Goal: Task Accomplishment & Management: Use online tool/utility

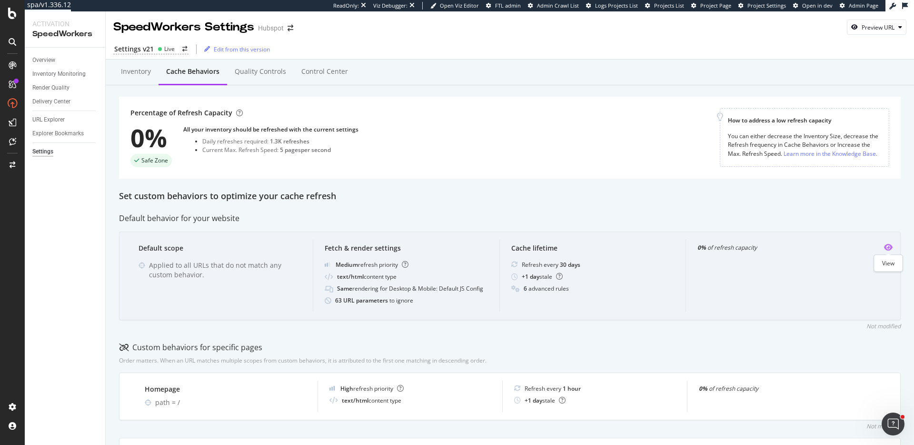
click at [891, 247] on icon "eye" at bounding box center [888, 247] width 9 height 8
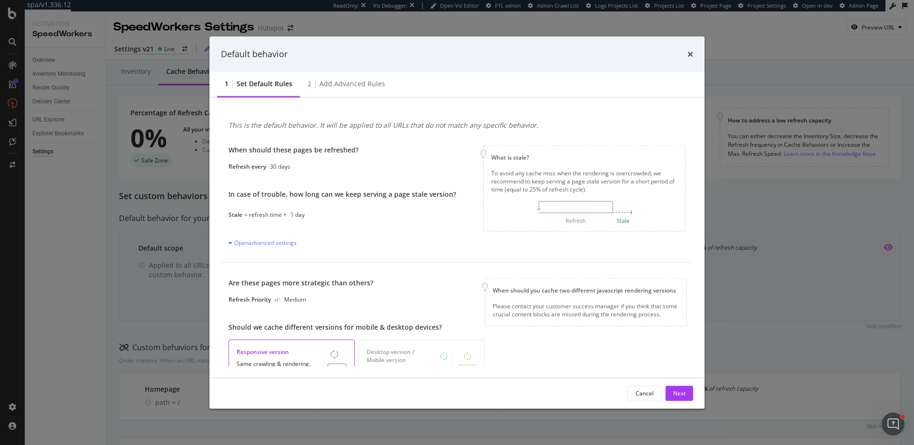
scroll to position [217, 0]
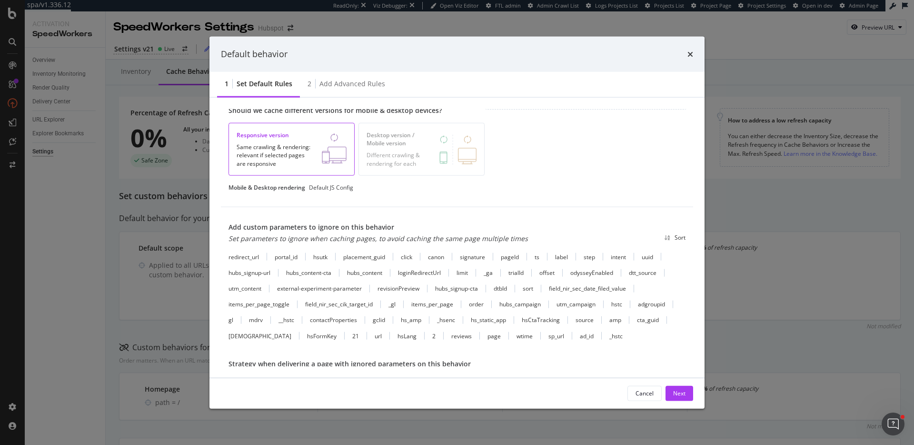
click at [376, 80] on div "Add advanced rules" at bounding box center [352, 84] width 66 height 10
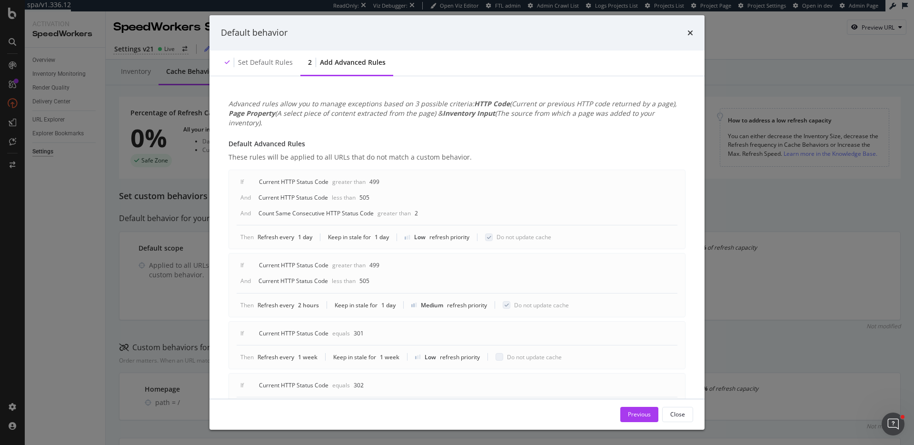
scroll to position [144, 0]
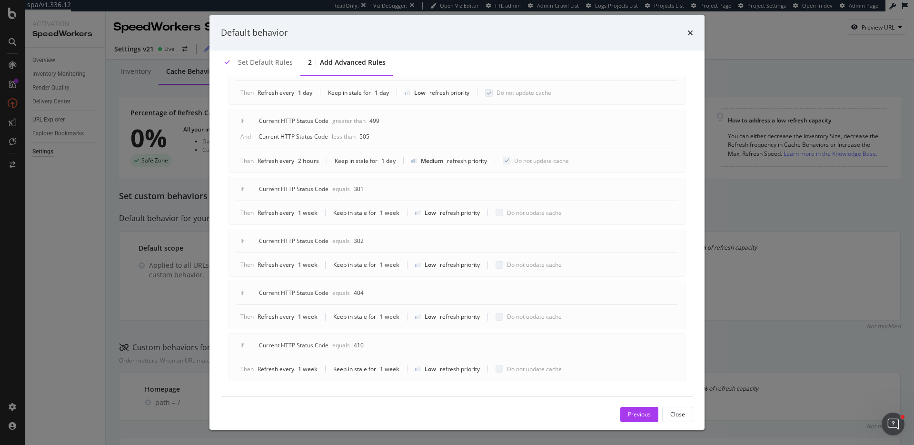
click at [771, 225] on div "Default behavior Set default rules 2 Add advanced rules Advanced rules allow yo…" at bounding box center [457, 222] width 914 height 445
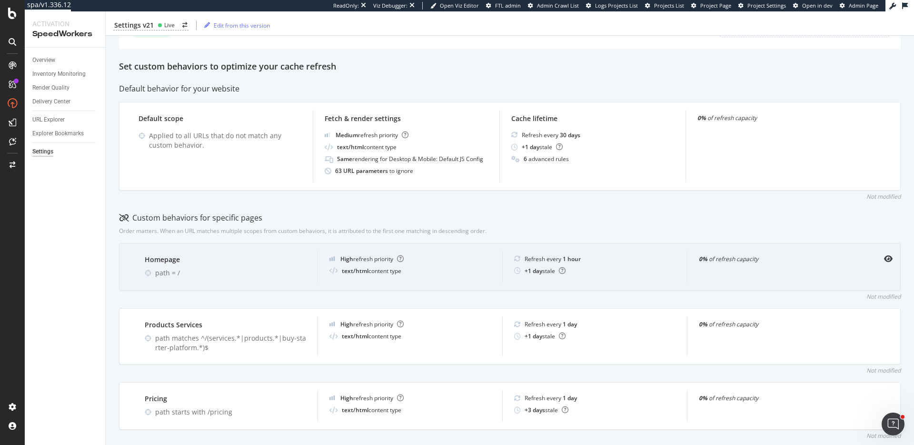
scroll to position [172, 0]
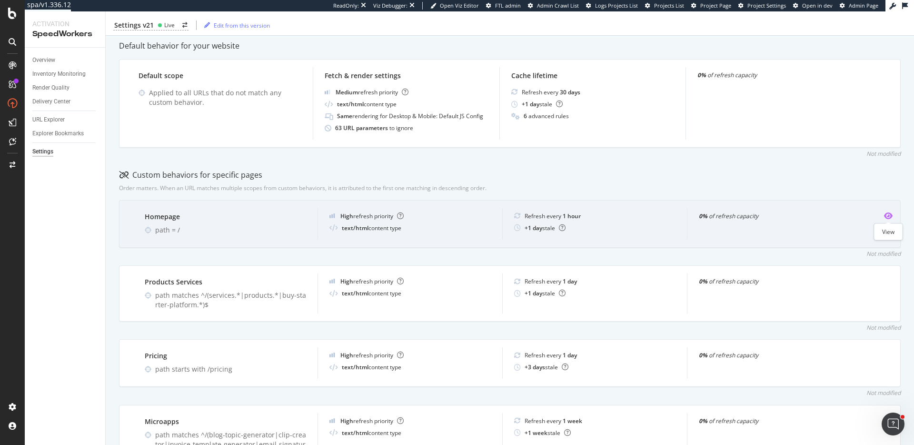
click at [886, 217] on icon "eye" at bounding box center [888, 216] width 9 height 8
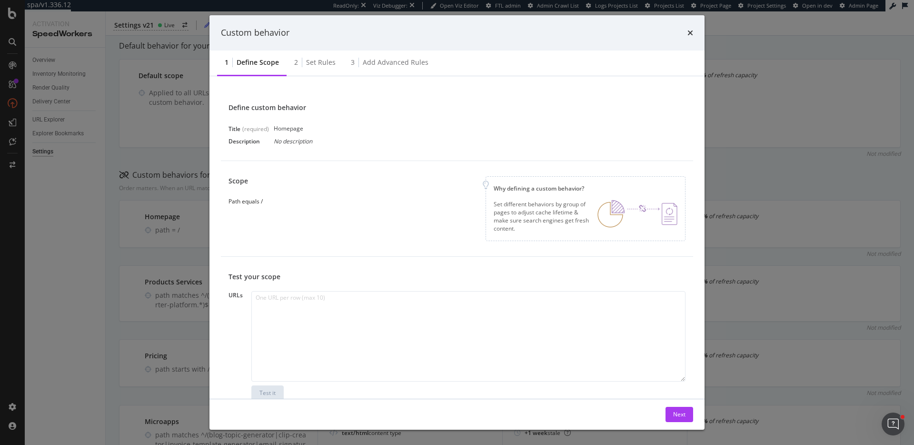
click at [317, 66] on div "Set rules" at bounding box center [321, 63] width 30 height 10
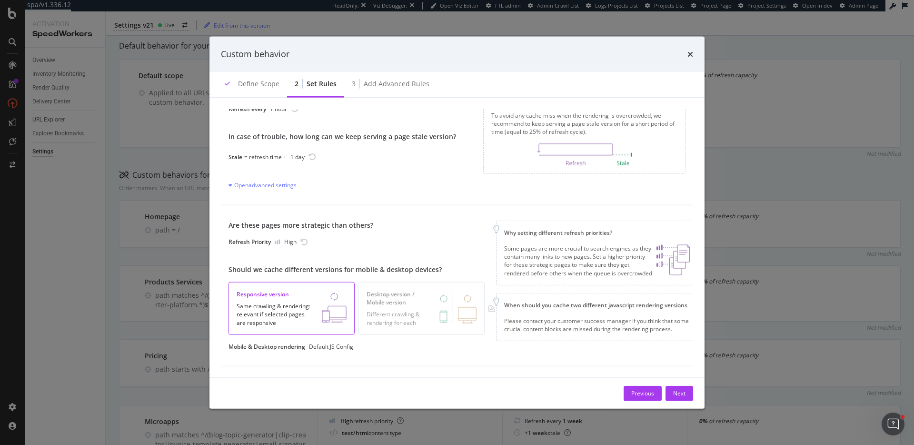
scroll to position [0, 0]
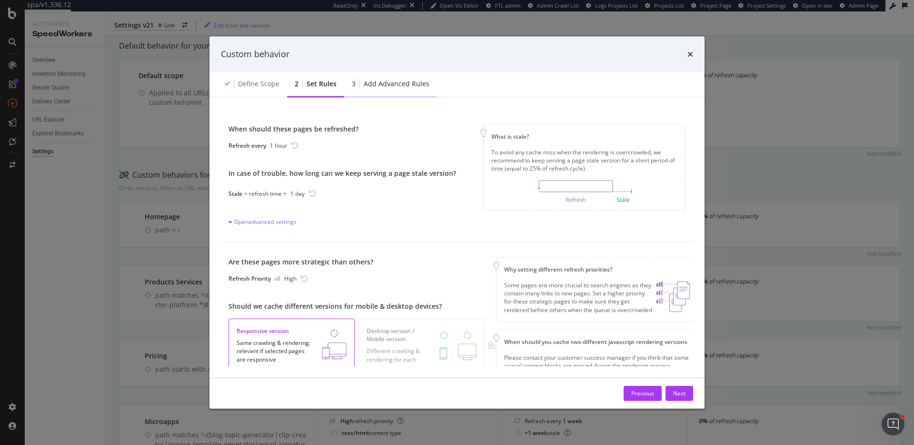
click at [398, 89] on div "3 Add advanced rules" at bounding box center [390, 84] width 93 height 26
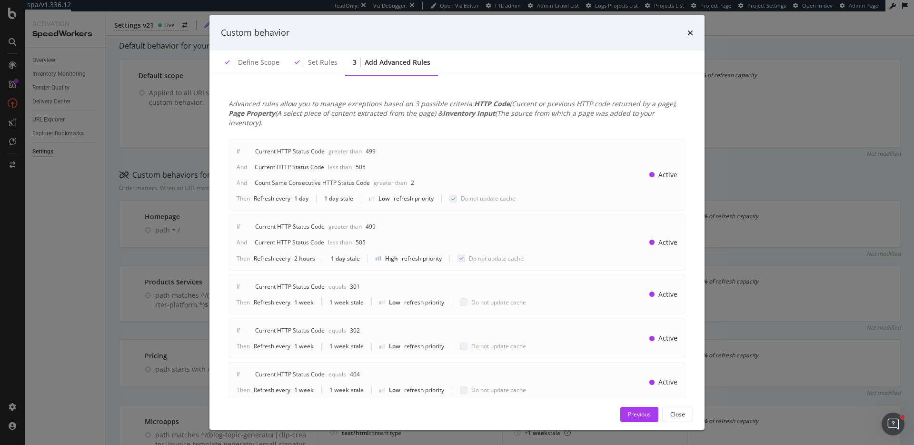
click at [796, 155] on div "Custom behavior Define scope Set rules 3 Add advanced rules Advanced rules allo…" at bounding box center [457, 222] width 914 height 445
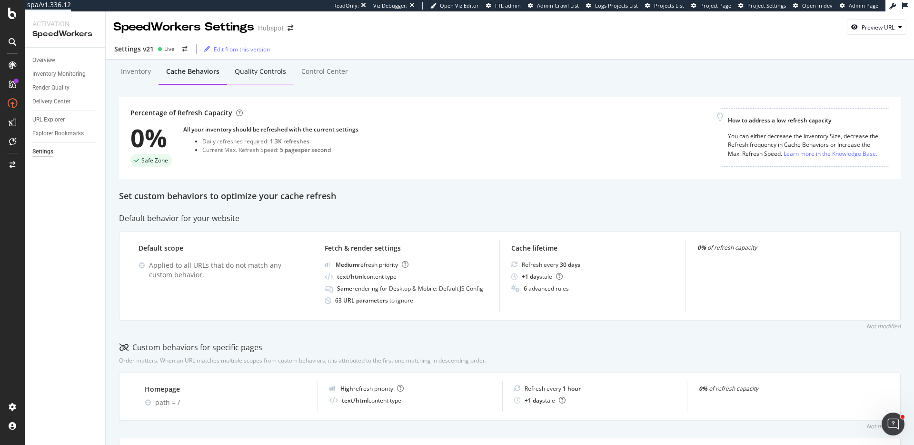
click at [274, 73] on div "Quality Controls" at bounding box center [260, 72] width 51 height 10
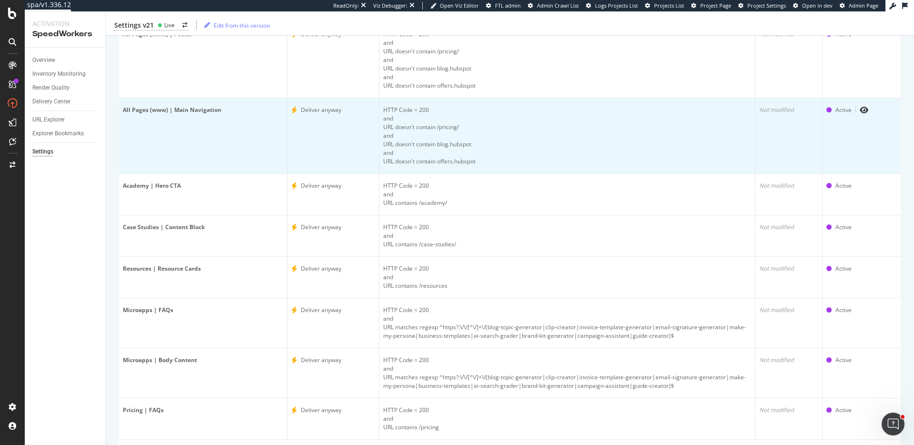
scroll to position [180, 0]
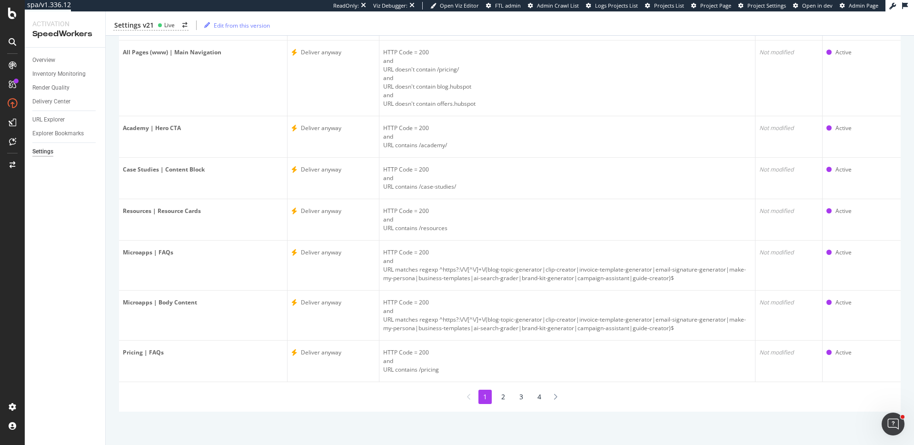
click at [504, 401] on li "2" at bounding box center [503, 396] width 13 height 14
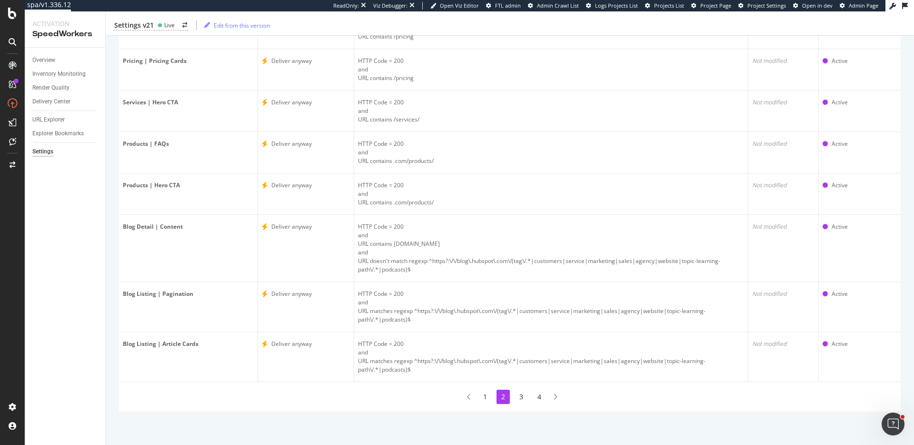
click at [519, 399] on li "3" at bounding box center [521, 396] width 13 height 14
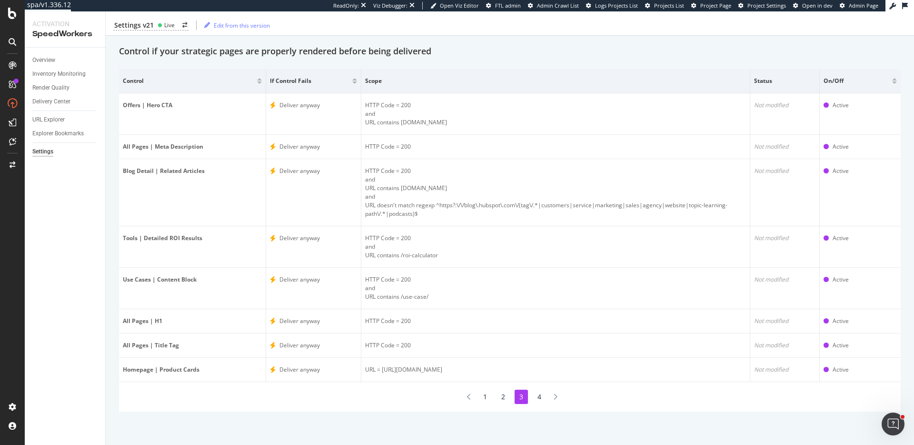
click at [538, 398] on li "4" at bounding box center [539, 396] width 13 height 14
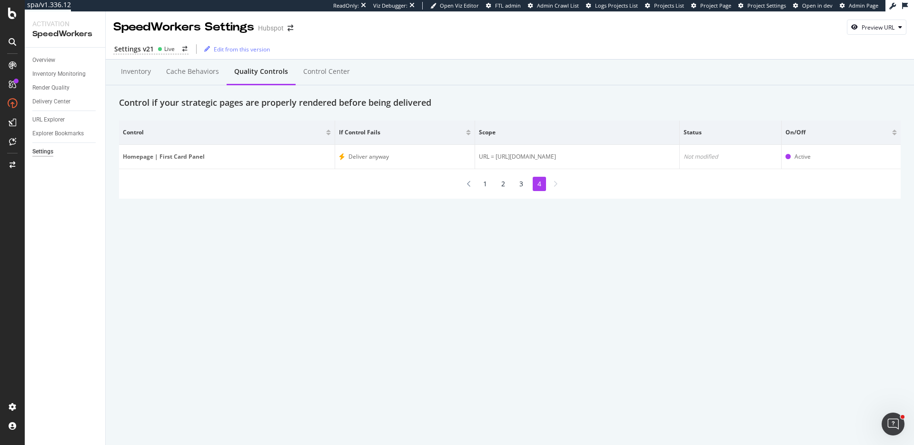
click at [490, 186] on li "1" at bounding box center [484, 184] width 13 height 14
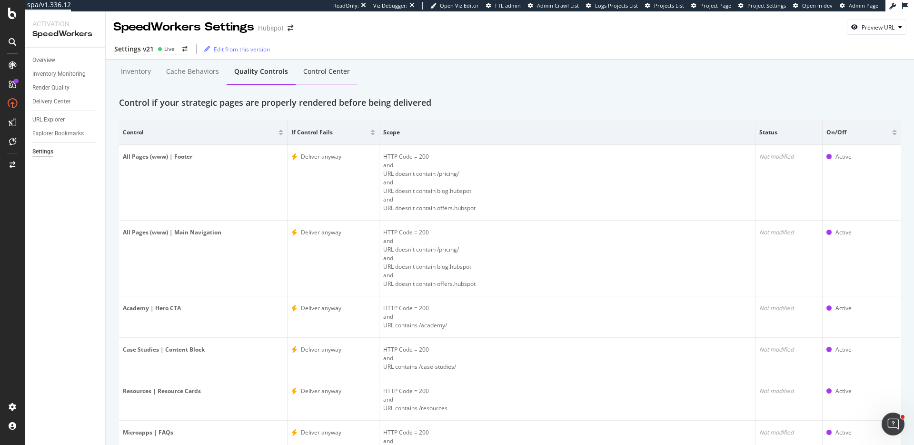
click at [303, 73] on div "Control Center" at bounding box center [326, 72] width 47 height 10
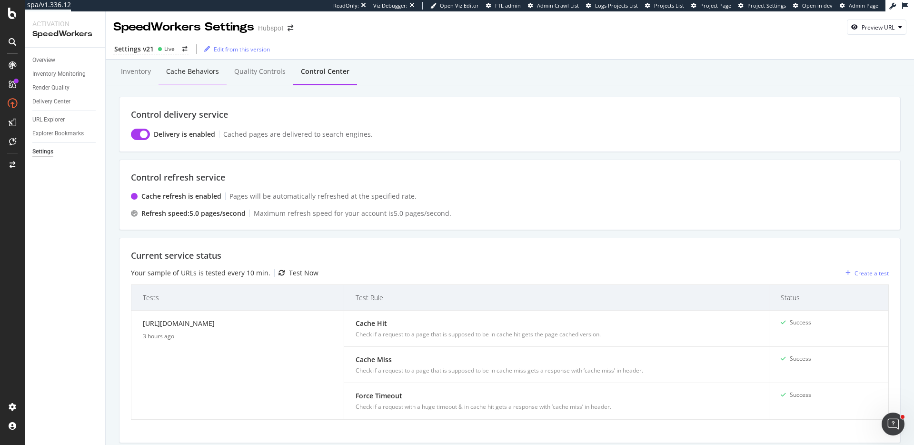
click at [187, 79] on div "Cache behaviors" at bounding box center [193, 72] width 68 height 26
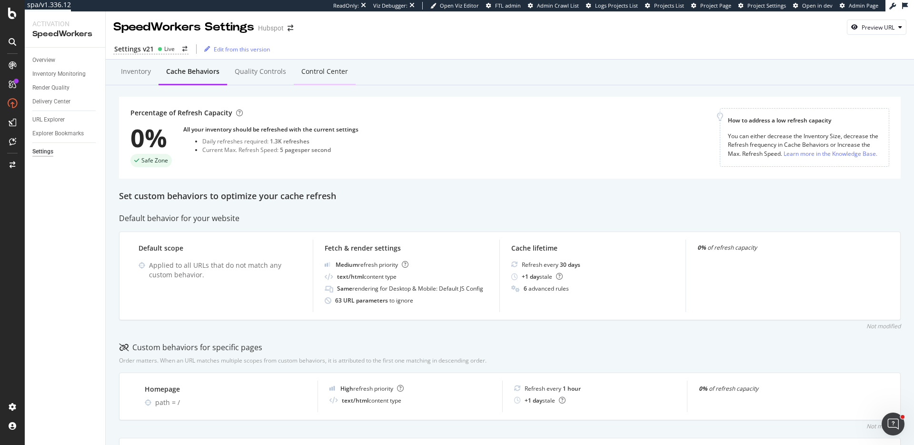
click at [309, 70] on div "Control Center" at bounding box center [324, 72] width 47 height 10
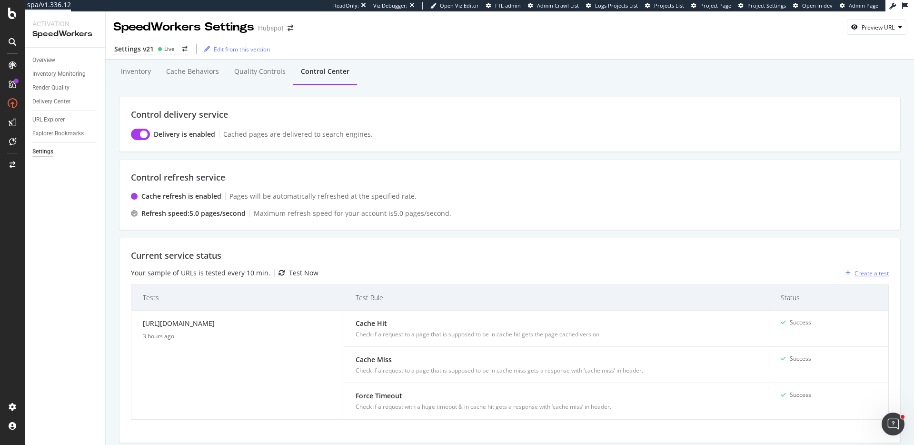
click at [881, 277] on div "Create a test" at bounding box center [865, 273] width 47 height 14
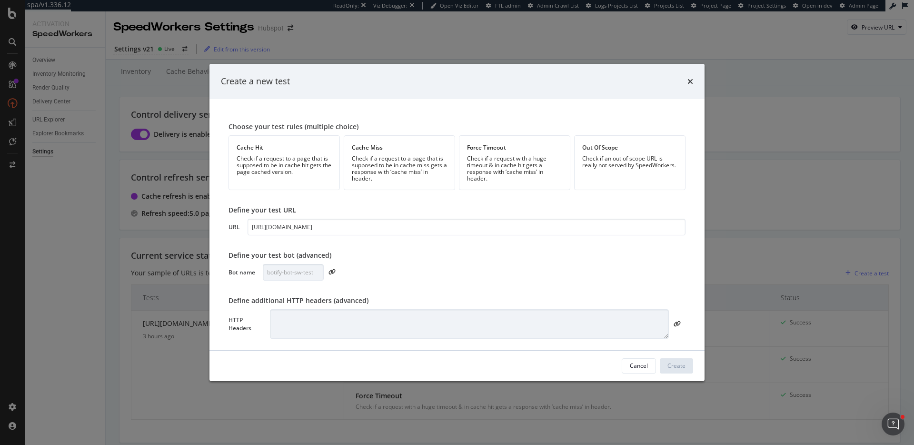
type input "[URL][DOMAIN_NAME]"
click at [490, 149] on div "Force Timeout" at bounding box center [514, 147] width 95 height 8
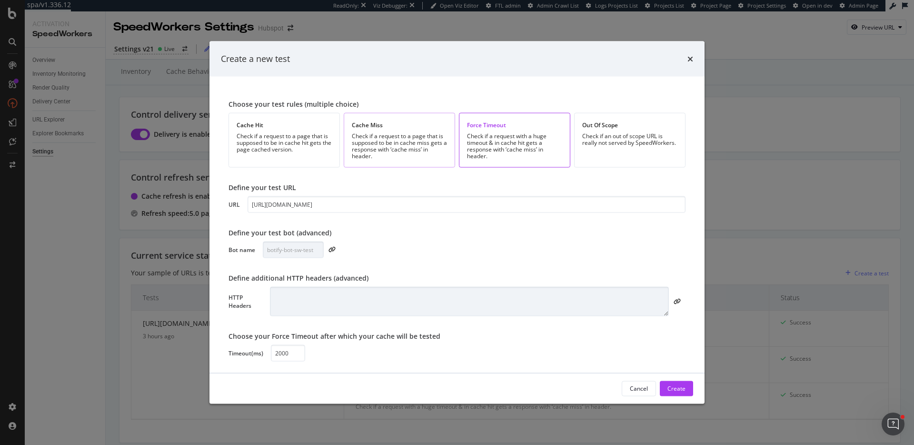
click at [427, 153] on div "Check if a request to a page that is supposed to be in cache miss gets a respon…" at bounding box center [399, 145] width 95 height 27
click at [284, 149] on div "Check if a request to a page that is supposed to be in cache hit gets the page …" at bounding box center [284, 142] width 95 height 20
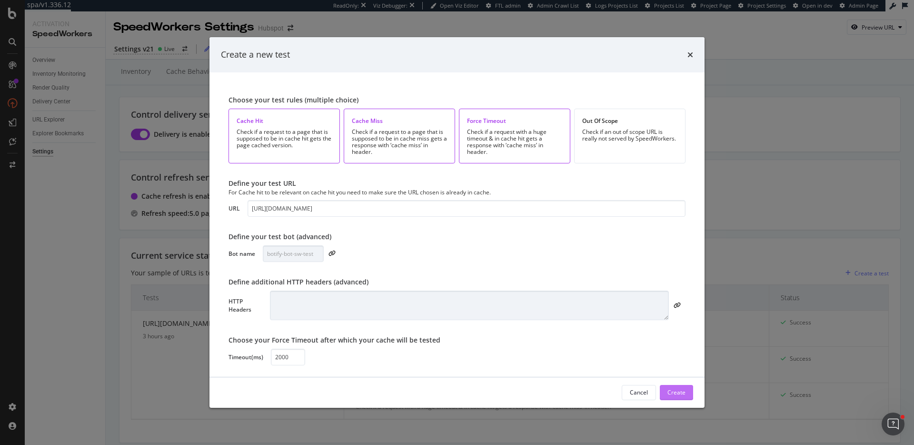
click at [670, 389] on div "Create" at bounding box center [676, 392] width 18 height 8
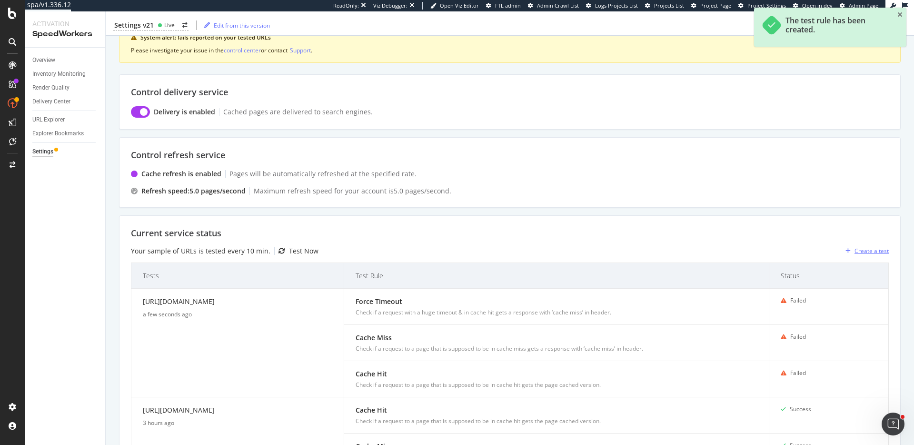
scroll to position [252, 0]
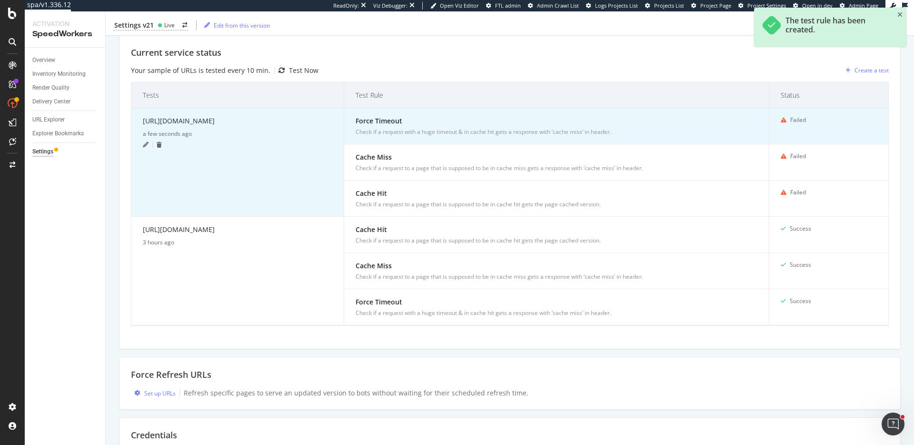
click at [145, 145] on icon at bounding box center [146, 145] width 6 height 6
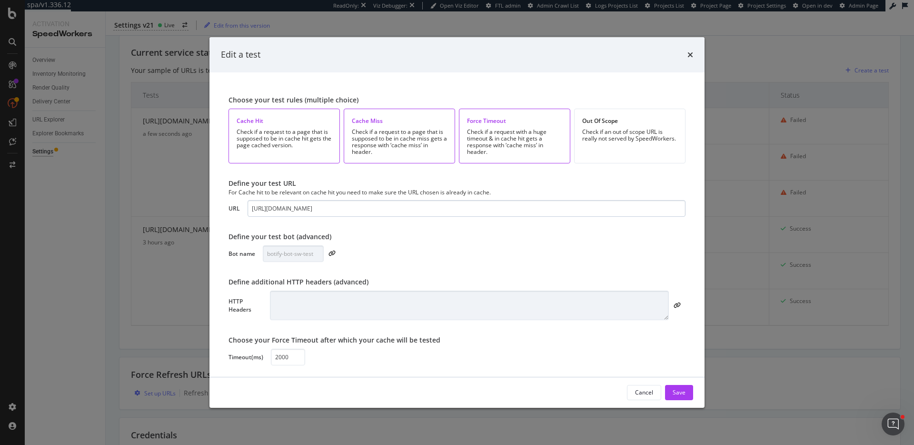
click at [285, 209] on input "[URL][DOMAIN_NAME]" at bounding box center [467, 208] width 438 height 17
type input "[URL][DOMAIN_NAME]"
click at [685, 388] on div "Save" at bounding box center [679, 392] width 13 height 8
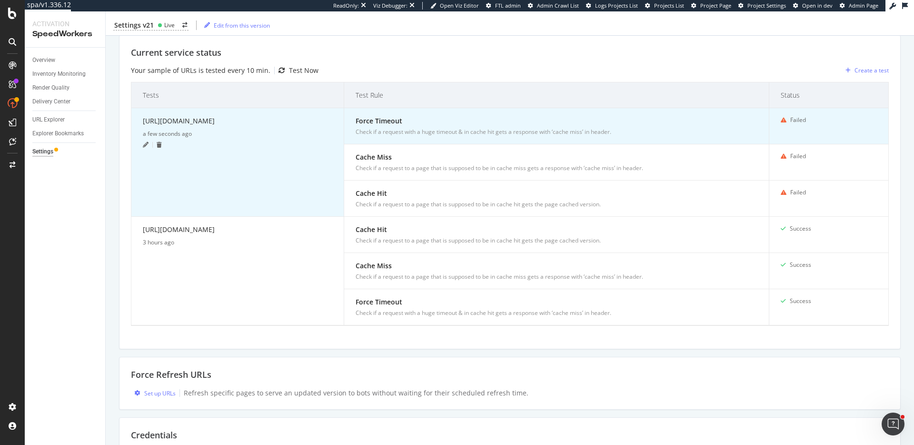
click at [147, 144] on icon at bounding box center [146, 145] width 6 height 6
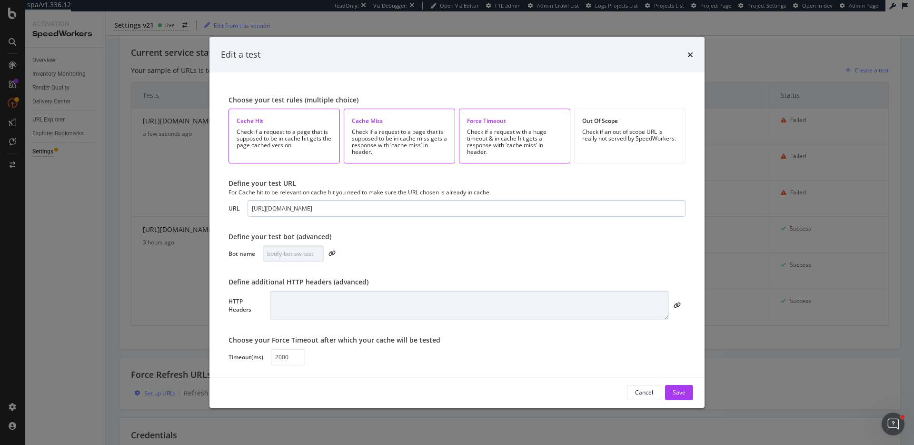
click at [282, 204] on input "[URL][DOMAIN_NAME]" at bounding box center [467, 208] width 438 height 17
paste input "[DOMAIN_NAME][URL]"
type input "[URL][DOMAIN_NAME]"
click at [677, 386] on div "Save" at bounding box center [679, 392] width 13 height 14
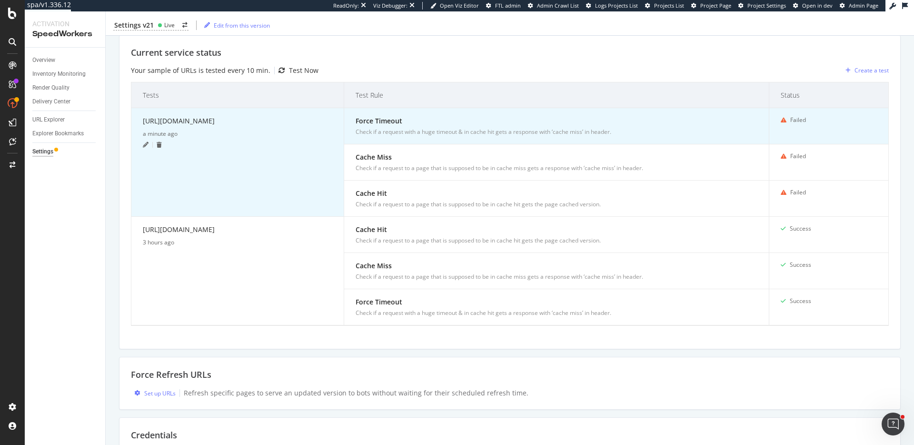
click at [159, 144] on icon at bounding box center [159, 145] width 5 height 6
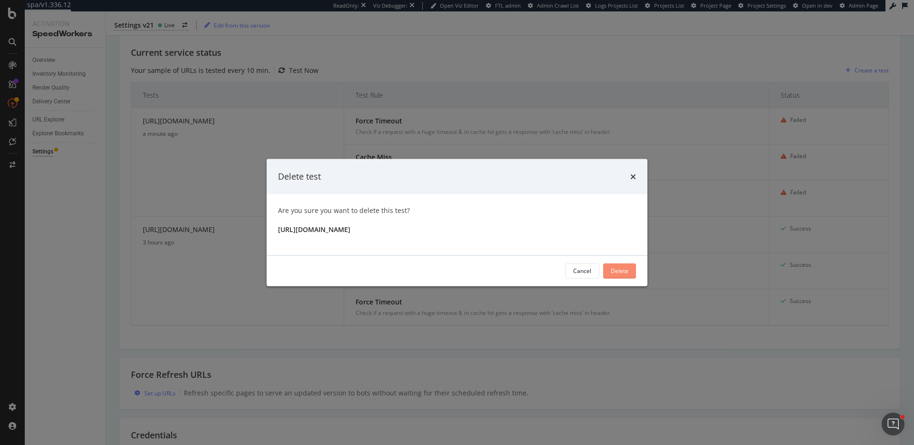
click at [626, 276] on div "Delete" at bounding box center [620, 270] width 18 height 14
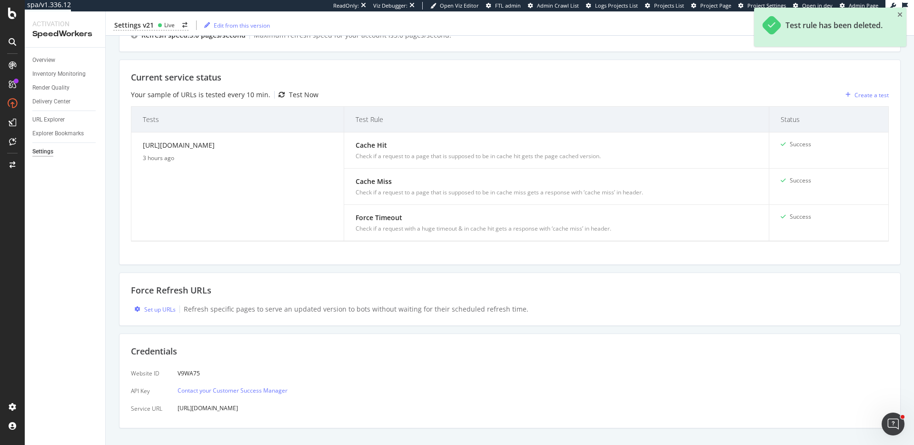
scroll to position [179, 0]
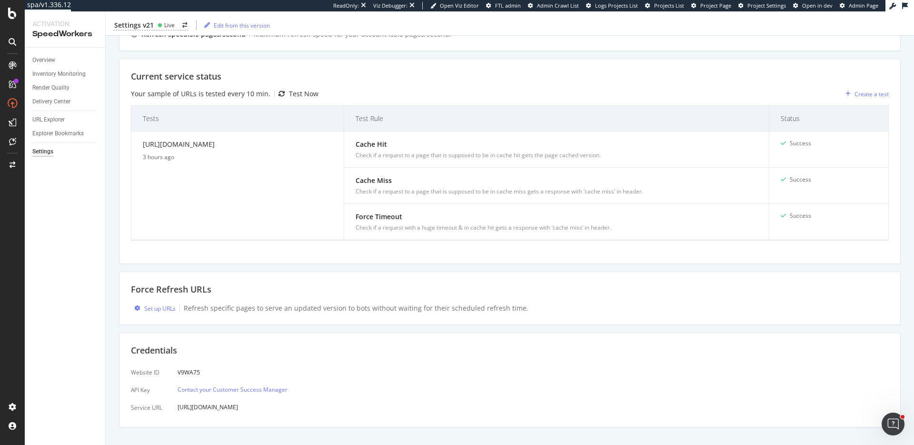
drag, startPoint x: 227, startPoint y: 145, endPoint x: 284, endPoint y: 119, distance: 62.4
click at [143, 145] on div "[URL][DOMAIN_NAME]" at bounding box center [237, 146] width 189 height 14
copy div "[URL][DOMAIN_NAME]"
click at [858, 92] on div "Create a test" at bounding box center [872, 94] width 34 height 8
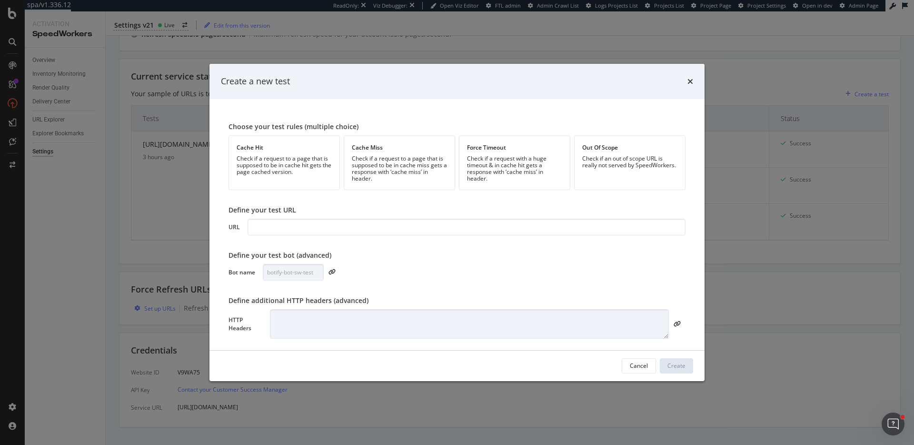
drag, startPoint x: 531, startPoint y: 161, endPoint x: 466, endPoint y: 168, distance: 65.6
click at [529, 162] on div "Check if a request with a huge timeout & in cache hit gets a response with ‘cac…" at bounding box center [514, 168] width 95 height 27
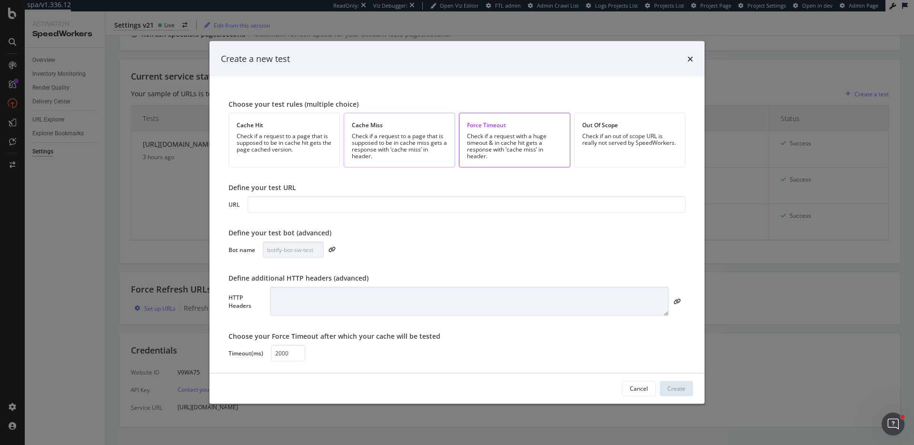
drag, startPoint x: 379, startPoint y: 149, endPoint x: 353, endPoint y: 147, distance: 25.7
click at [377, 149] on div "Check if a request to a page that is supposed to be in cache miss gets a respon…" at bounding box center [399, 145] width 95 height 27
drag, startPoint x: 291, startPoint y: 145, endPoint x: 308, endPoint y: 186, distance: 43.8
click at [291, 145] on div "Check if a request to a page that is supposed to be in cache hit gets the page …" at bounding box center [284, 142] width 95 height 20
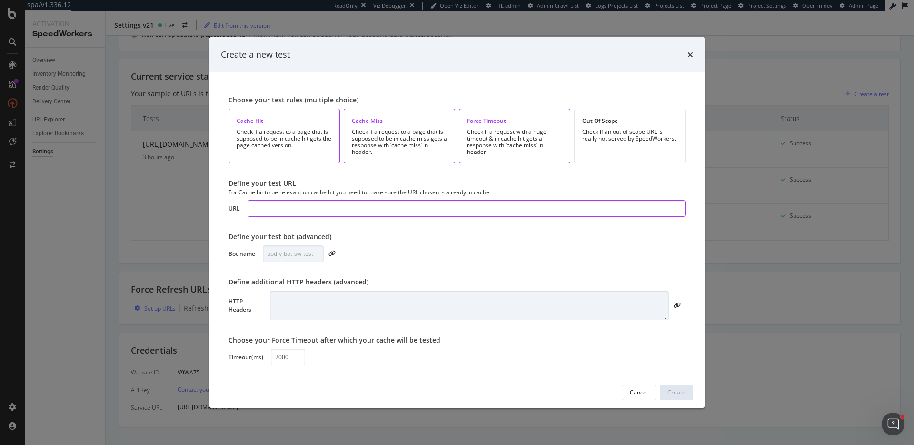
click at [331, 212] on input "modal" at bounding box center [467, 208] width 438 height 17
paste input "[URL][DOMAIN_NAME]"
type input "[URL][DOMAIN_NAME]"
click at [677, 389] on div "Create" at bounding box center [676, 392] width 18 height 8
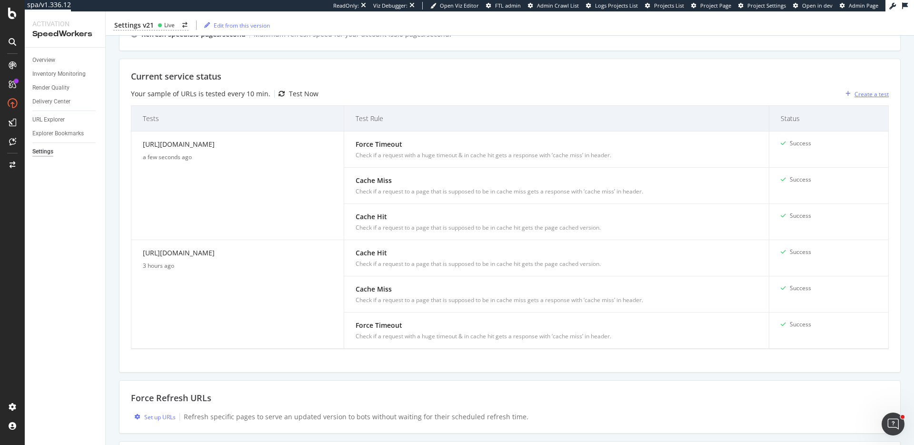
click at [882, 95] on div "Create a test" at bounding box center [872, 94] width 34 height 8
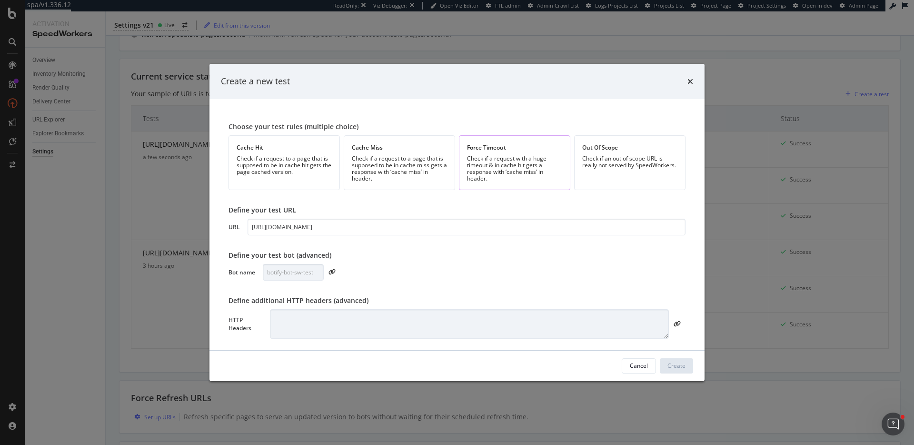
type input "[URL][DOMAIN_NAME]"
drag, startPoint x: 474, startPoint y: 162, endPoint x: 447, endPoint y: 164, distance: 27.2
click at [473, 162] on div "Check if a request with a huge timeout & in cache hit gets a response with ‘cac…" at bounding box center [514, 168] width 95 height 27
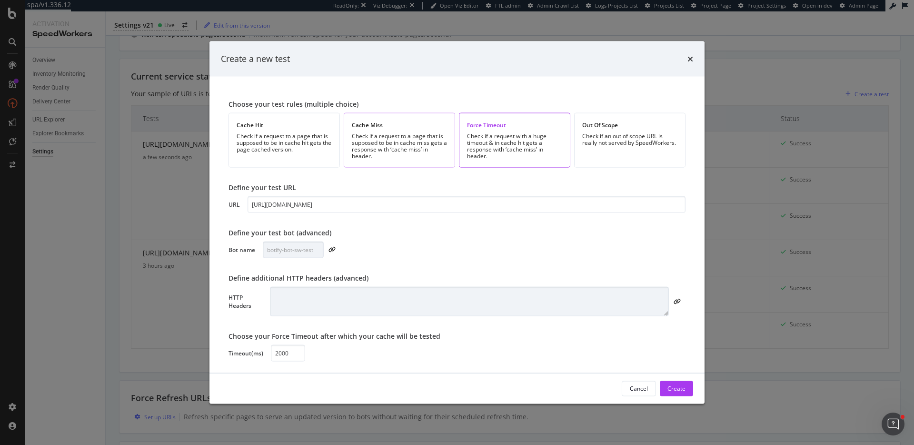
drag, startPoint x: 412, startPoint y: 164, endPoint x: 389, endPoint y: 162, distance: 22.9
click at [409, 164] on div "Cache Miss Check if a request to a page that is supposed to be in cache miss ge…" at bounding box center [399, 139] width 111 height 55
click at [315, 159] on div "Cache Hit Check if a request to a page that is supposed to be in cache hit gets…" at bounding box center [284, 139] width 111 height 55
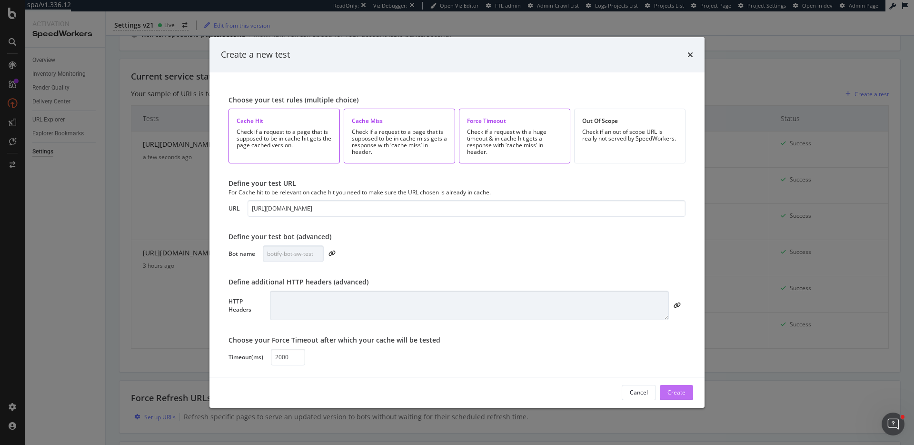
click at [690, 393] on button "Create" at bounding box center [676, 392] width 33 height 15
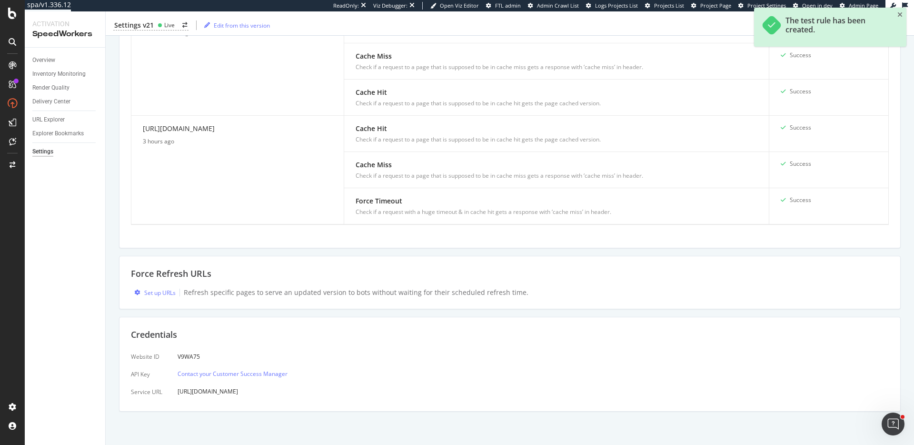
scroll to position [0, 0]
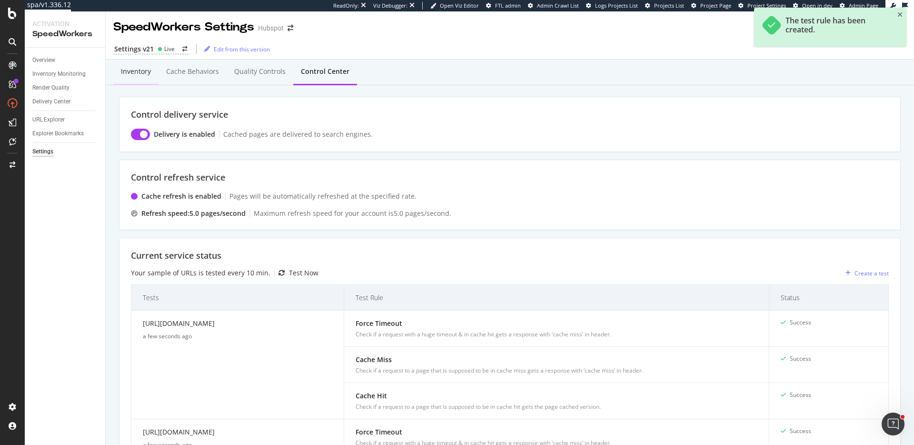
click at [141, 68] on div "Inventory" at bounding box center [136, 72] width 30 height 10
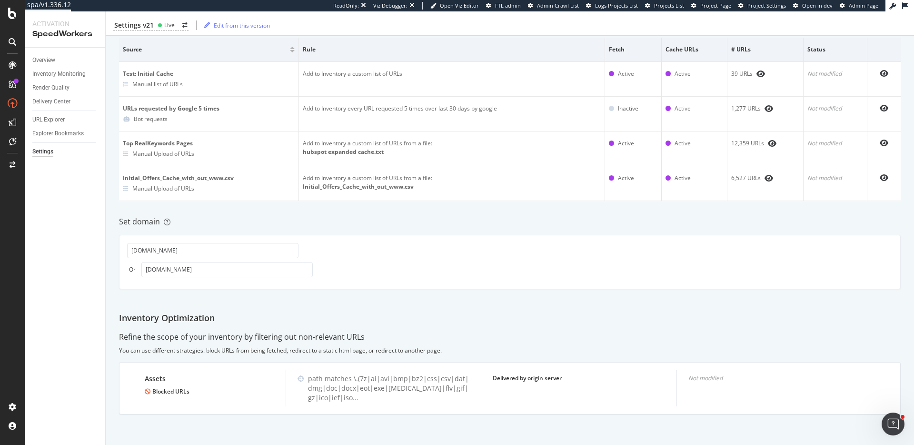
scroll to position [10, 0]
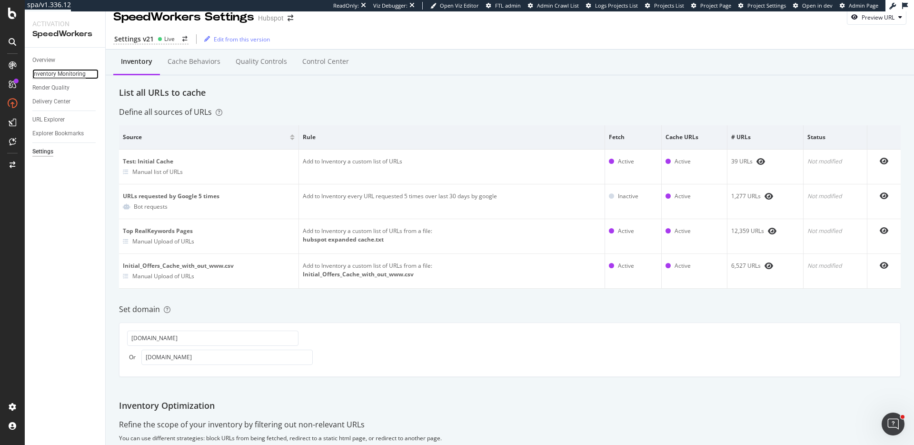
click at [79, 79] on div "Inventory Monitoring" at bounding box center [58, 74] width 53 height 10
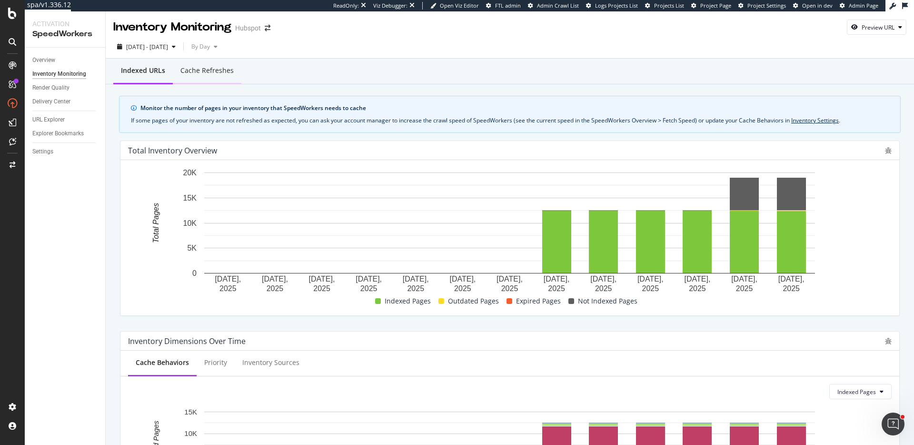
click at [179, 64] on div "Cache refreshes" at bounding box center [207, 71] width 69 height 26
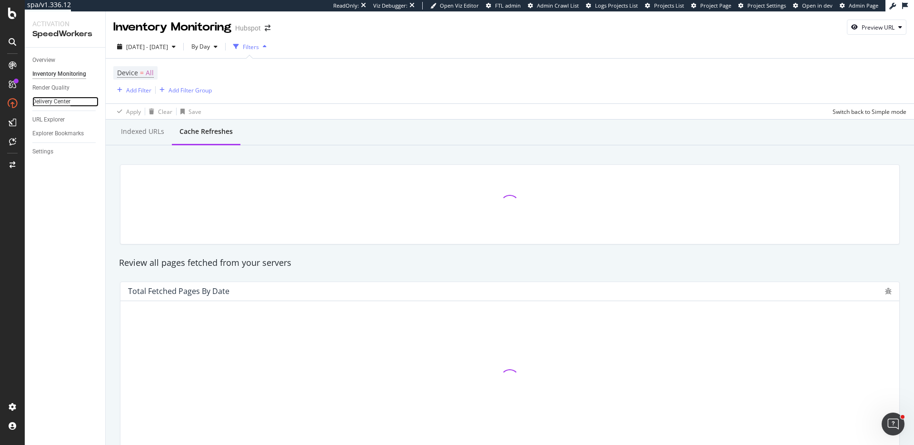
click at [61, 102] on div "Delivery Center" at bounding box center [51, 102] width 38 height 10
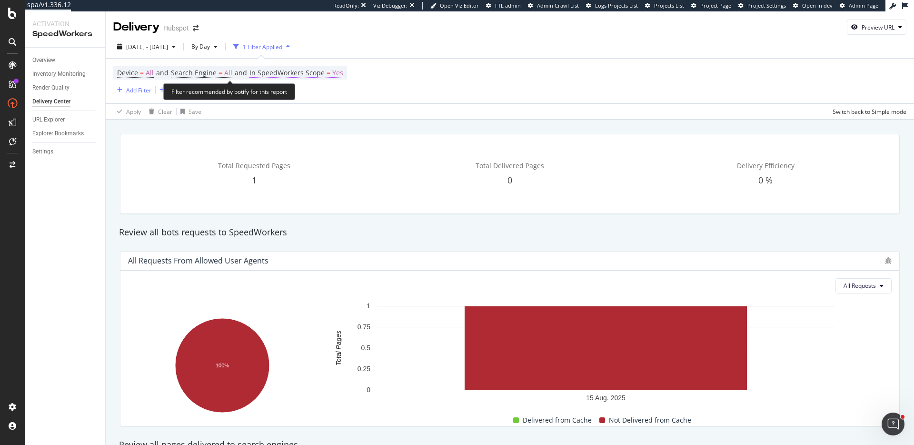
click at [337, 72] on span "Yes" at bounding box center [337, 72] width 11 height 13
click at [321, 97] on span "Only SpeedWorkers scope" at bounding box center [295, 95] width 70 height 8
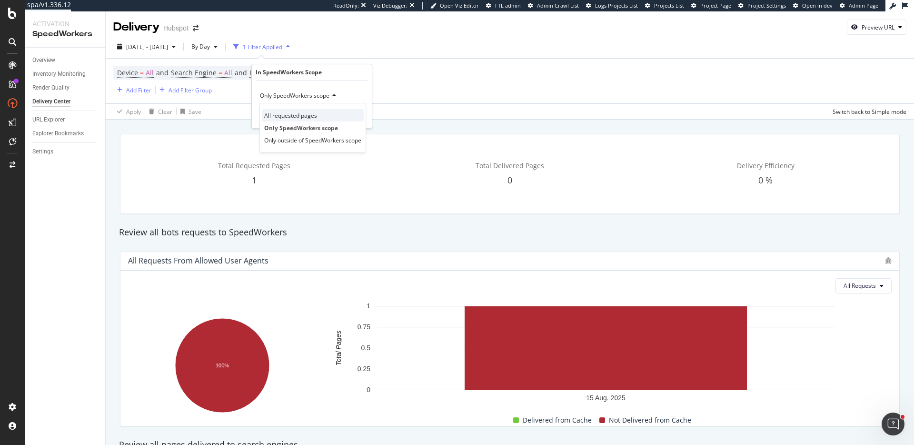
click at [310, 120] on div "All requested pages" at bounding box center [313, 115] width 102 height 12
click at [360, 117] on div "Apply" at bounding box center [356, 116] width 15 height 8
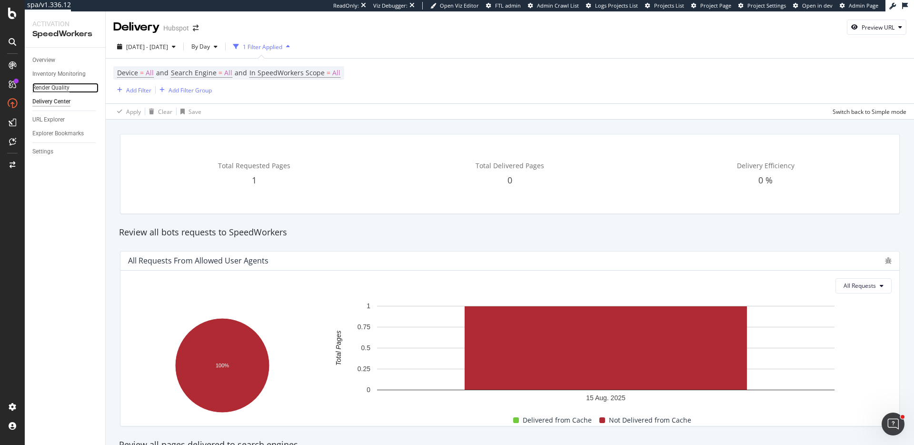
click at [64, 86] on div "Render Quality" at bounding box center [50, 88] width 37 height 10
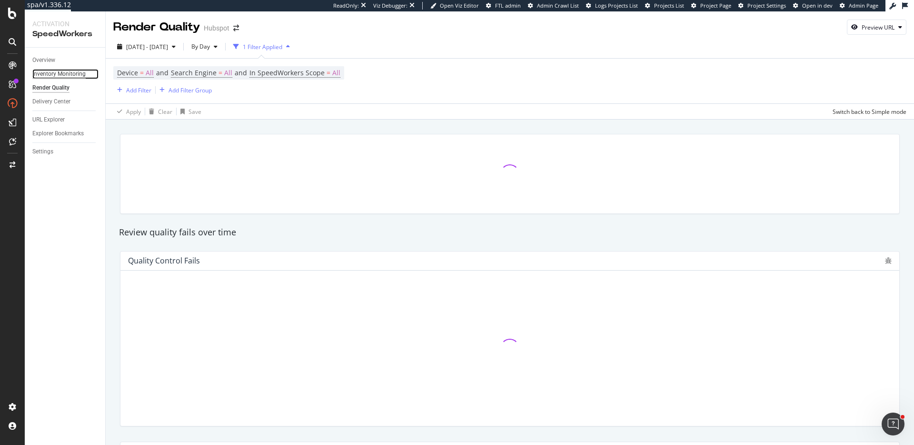
click at [74, 76] on div "Inventory Monitoring" at bounding box center [58, 74] width 53 height 10
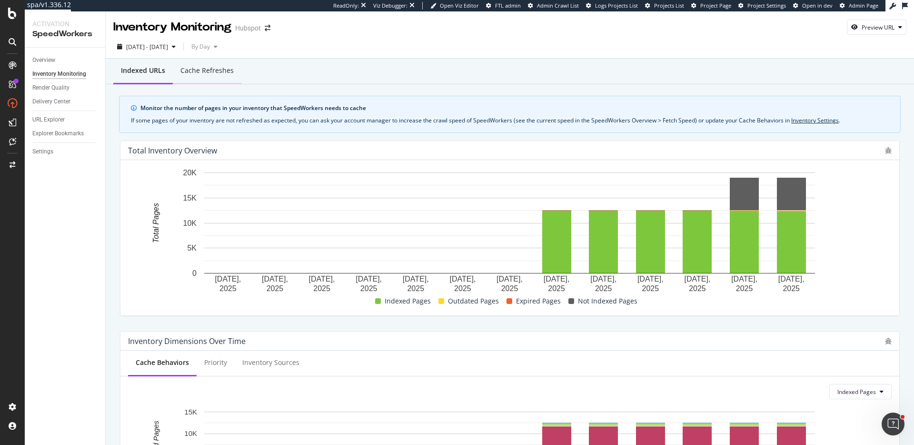
click at [217, 69] on div "Cache refreshes" at bounding box center [206, 71] width 53 height 10
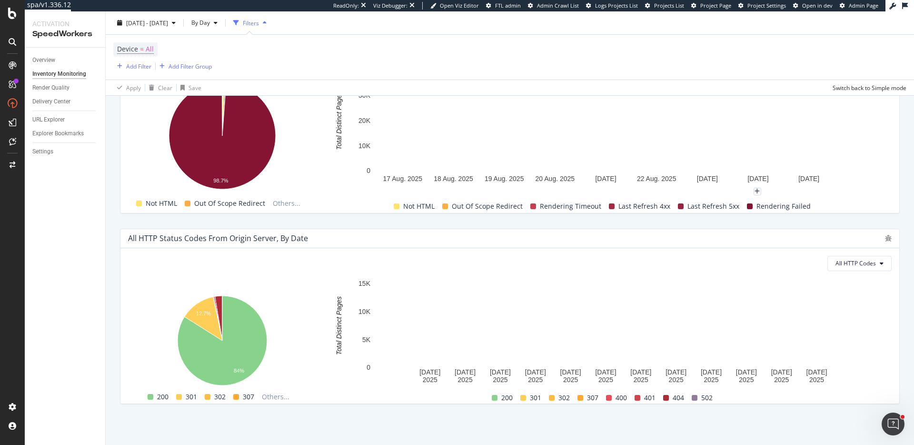
scroll to position [579, 0]
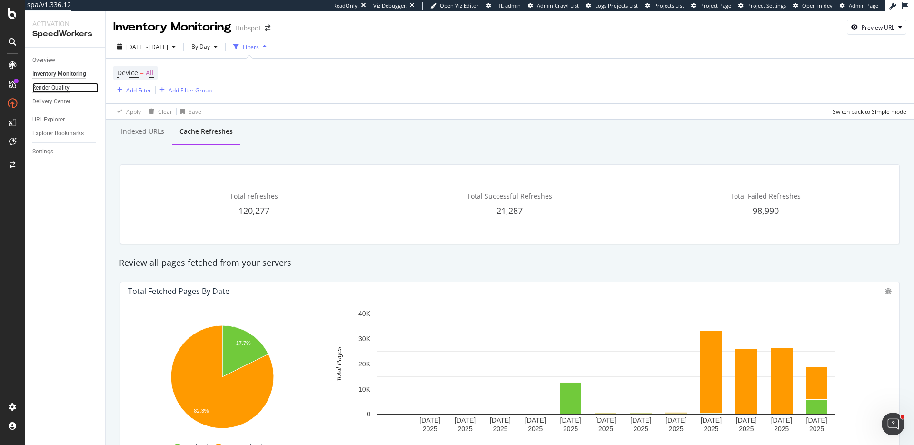
click at [60, 84] on div "Render Quality" at bounding box center [50, 88] width 37 height 10
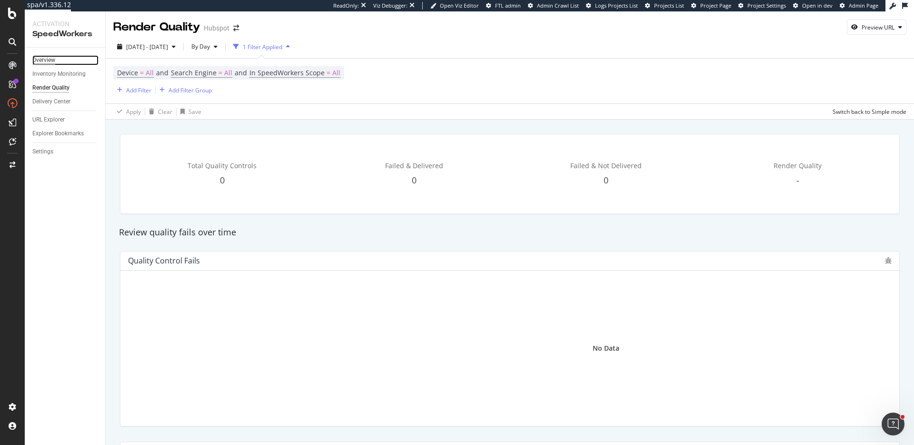
click at [40, 55] on div "Overview" at bounding box center [43, 60] width 23 height 10
